Goal: Complete application form

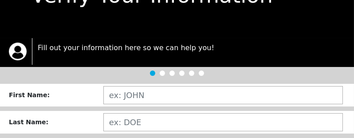
scroll to position [59, 0]
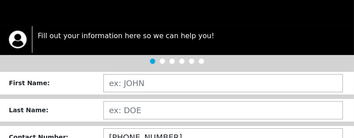
click at [57, 87] on div "First Name :" at bounding box center [56, 83] width 95 height 9
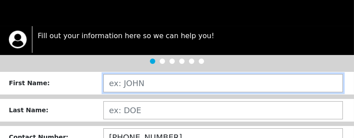
click at [142, 84] on input "text" at bounding box center [223, 83] width 240 height 18
type input "[PERSON_NAME]"
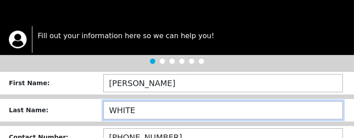
type input "WHITE"
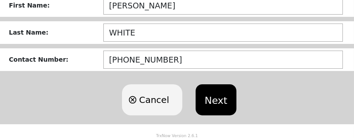
scroll to position [138, 0]
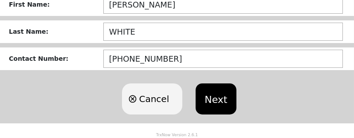
click at [204, 92] on button "Next" at bounding box center [216, 98] width 40 height 31
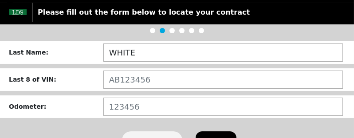
scroll to position [87, 0]
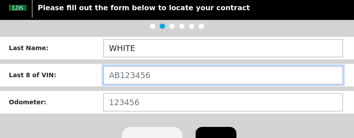
click at [162, 84] on input "text" at bounding box center [223, 75] width 240 height 18
type input "PG202778"
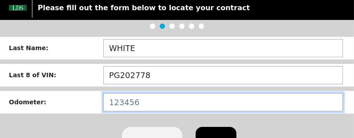
click at [150, 105] on input "number" at bounding box center [223, 102] width 240 height 18
